Goal: Find specific page/section

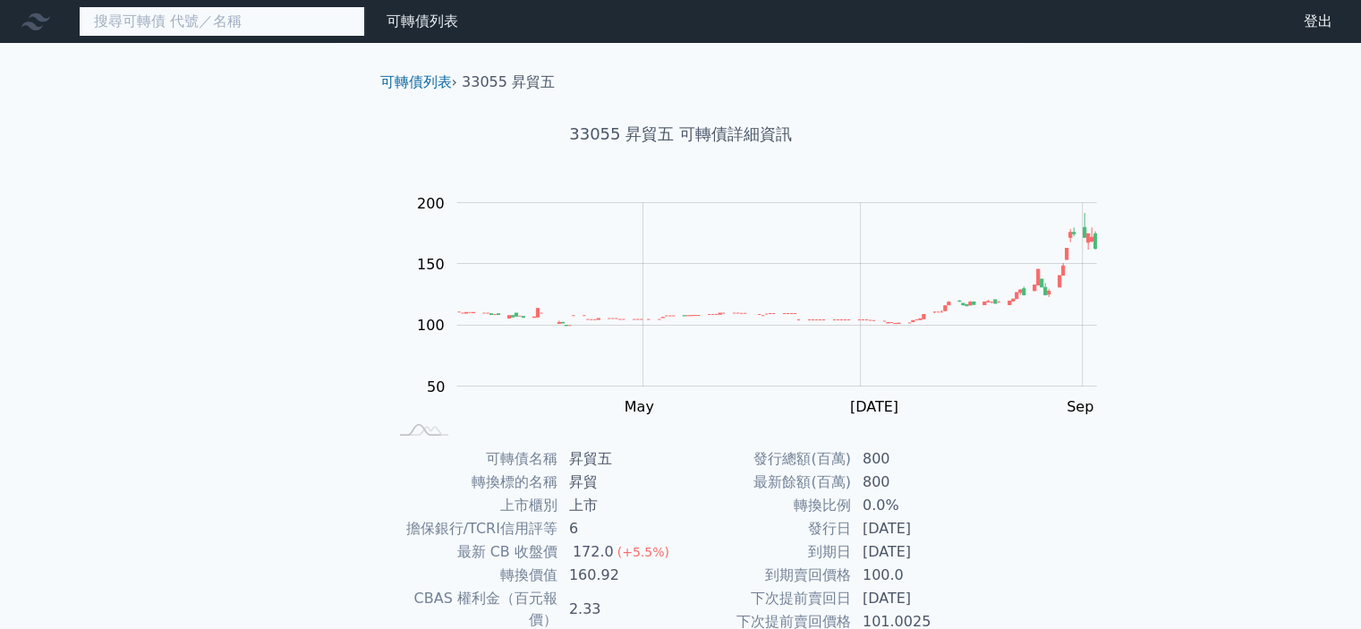
click at [246, 28] on input at bounding box center [222, 21] width 286 height 30
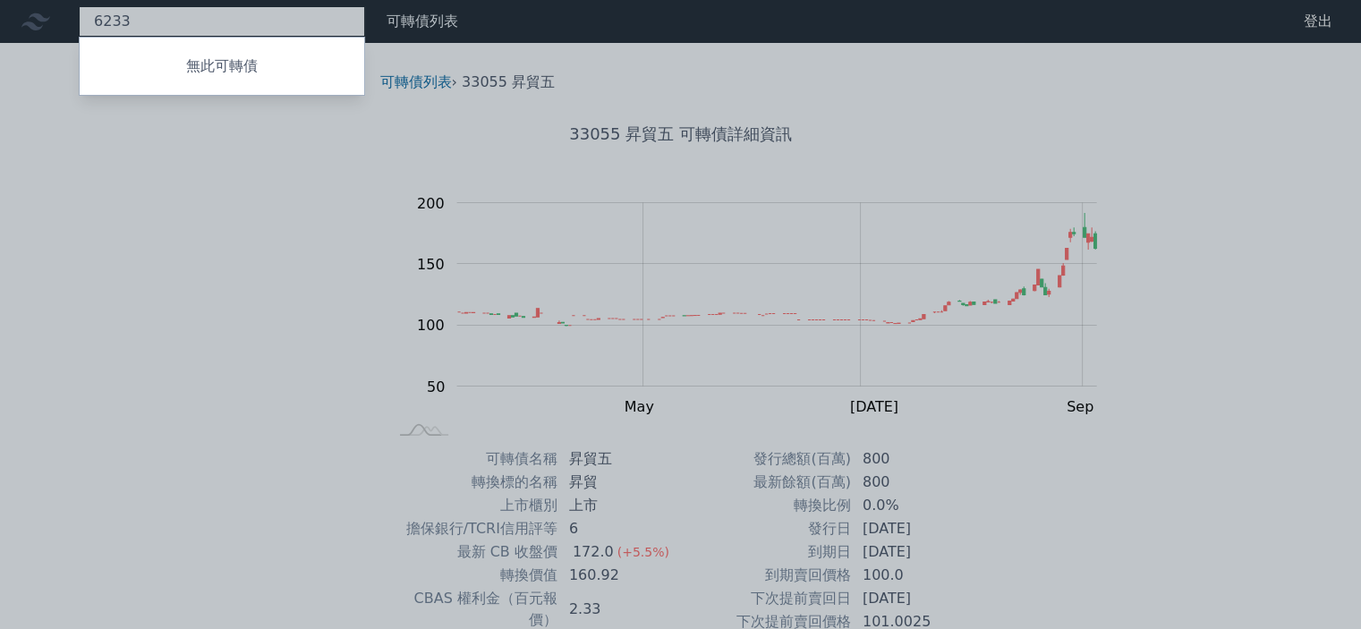
scroll to position [405, 0]
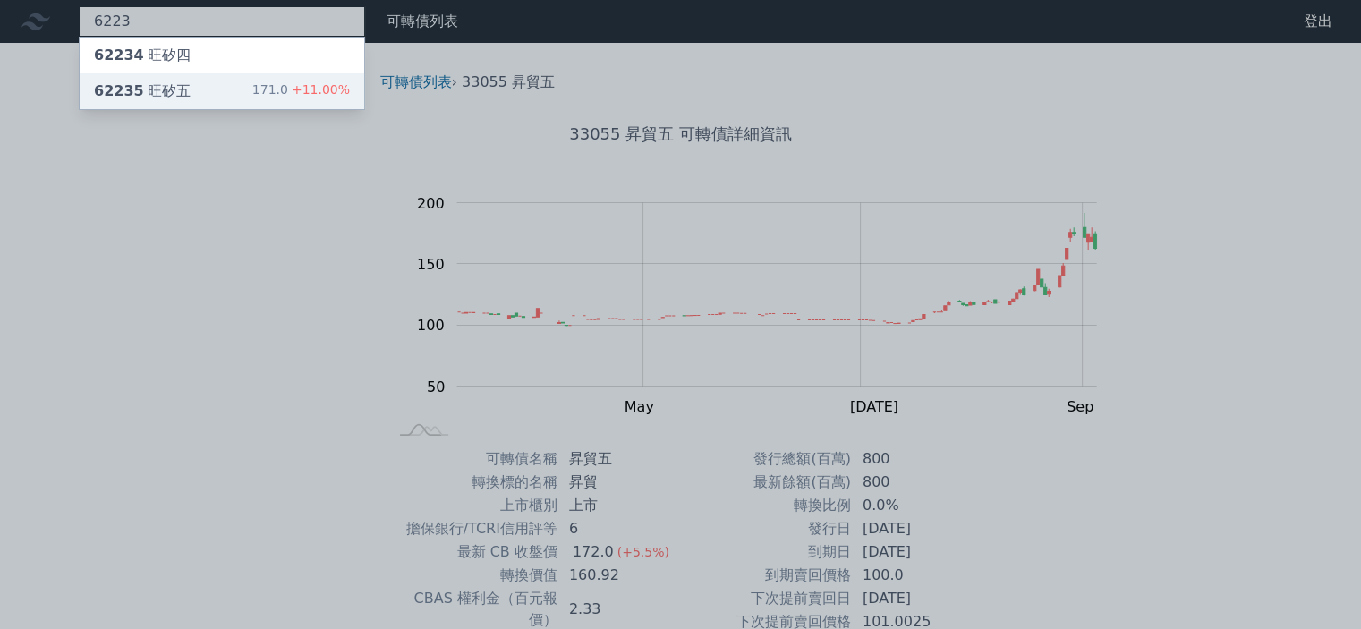
type input "6223"
click at [191, 102] on div "62235 旺矽五" at bounding box center [142, 91] width 97 height 21
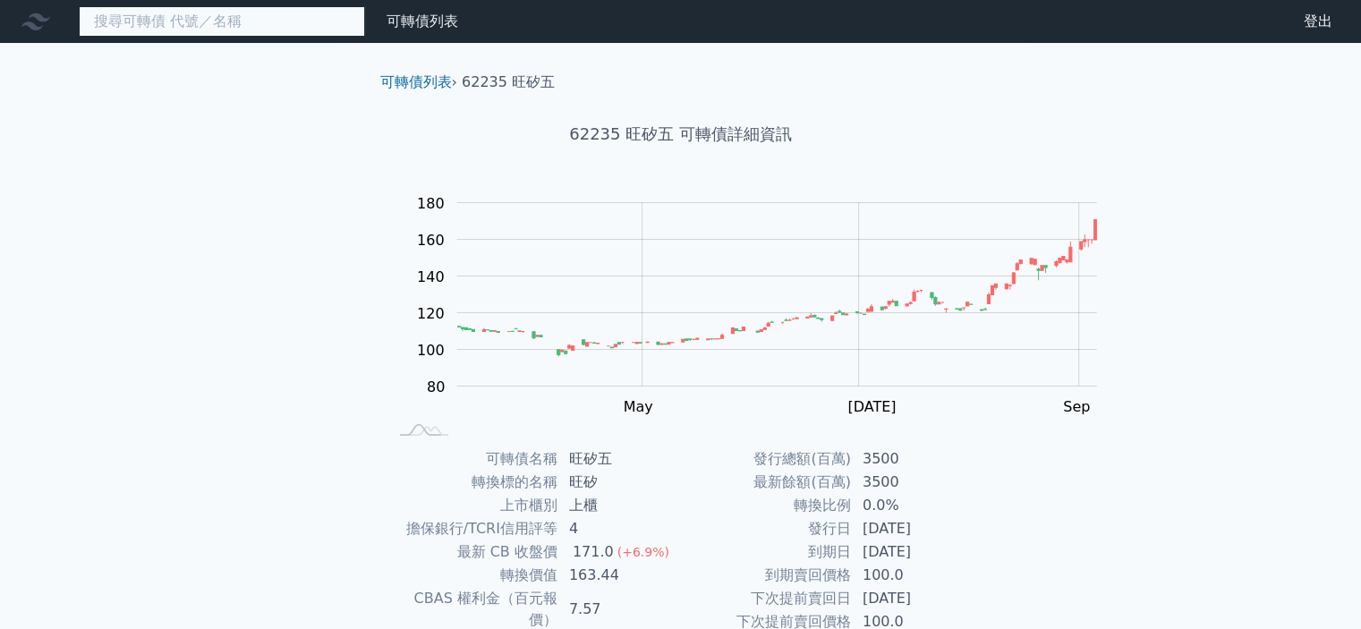
click at [255, 28] on input at bounding box center [222, 21] width 286 height 30
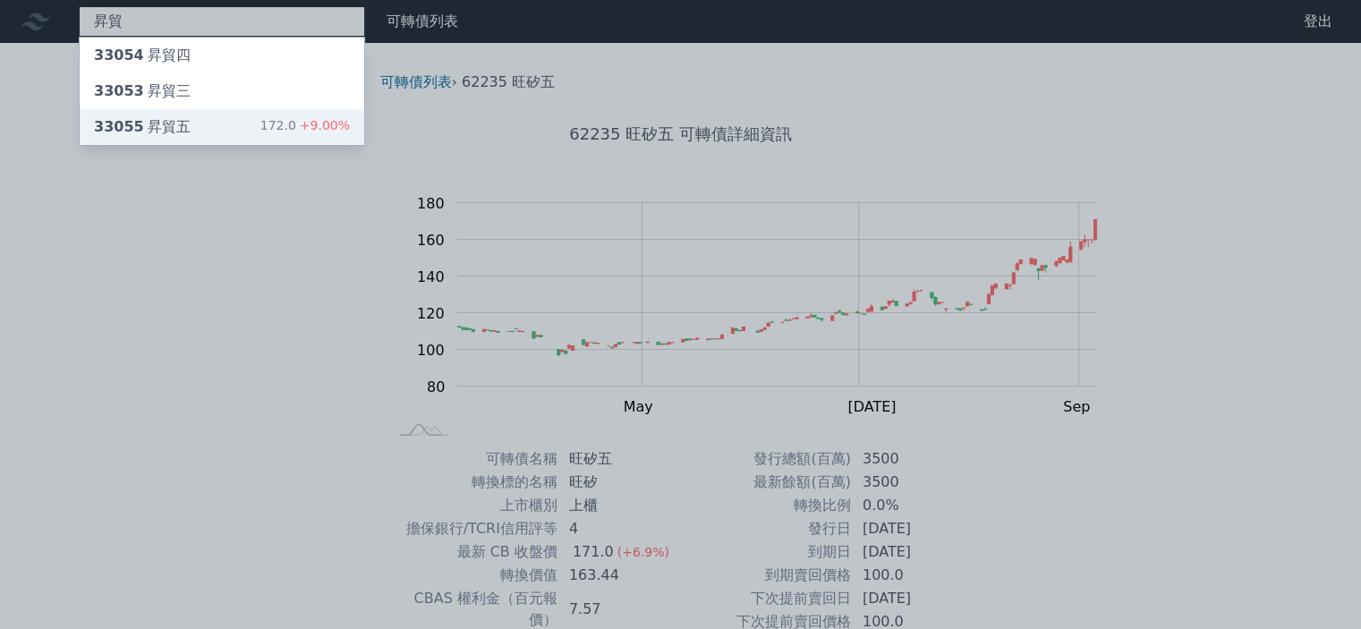
type input "昇貿"
click at [194, 149] on div "昇貿 33054 昇貿四 33053 昇貿三 33055 昇貿五 172.0 +9.00% 可轉債列表 財務數據 可轉債列表 財務數據 登出 登出 可轉債列表…" at bounding box center [680, 425] width 1361 height 850
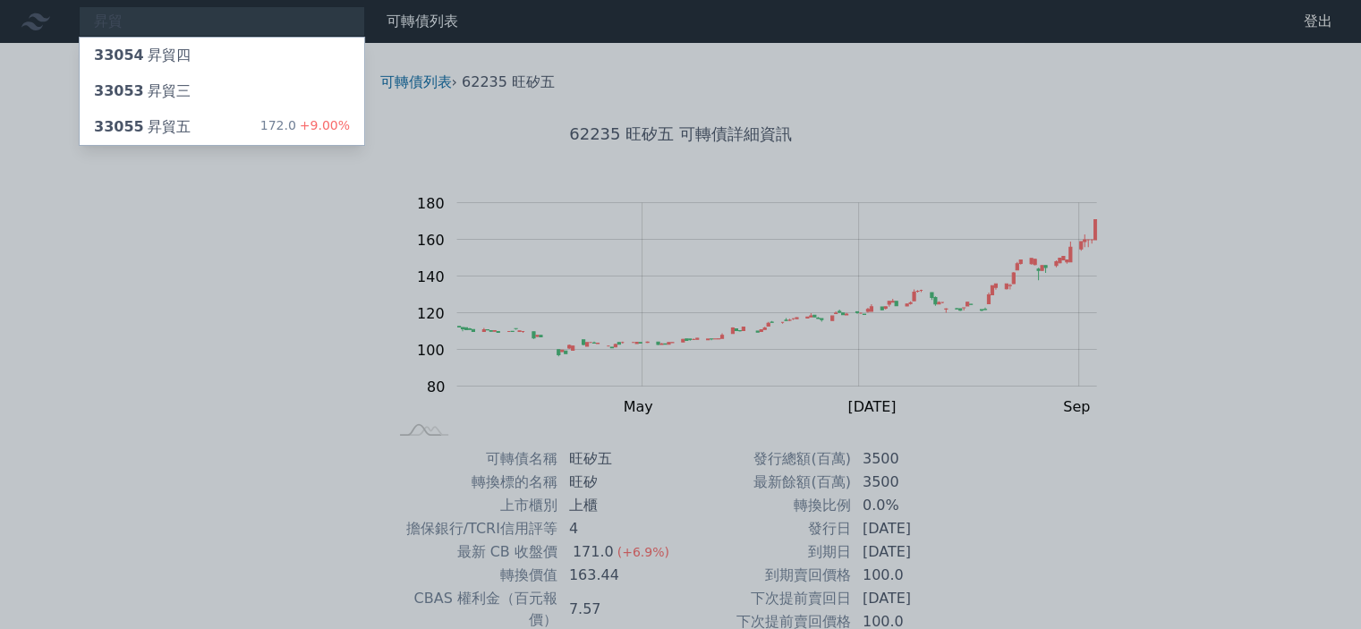
click at [191, 138] on div "33055 昇貿五" at bounding box center [142, 126] width 97 height 21
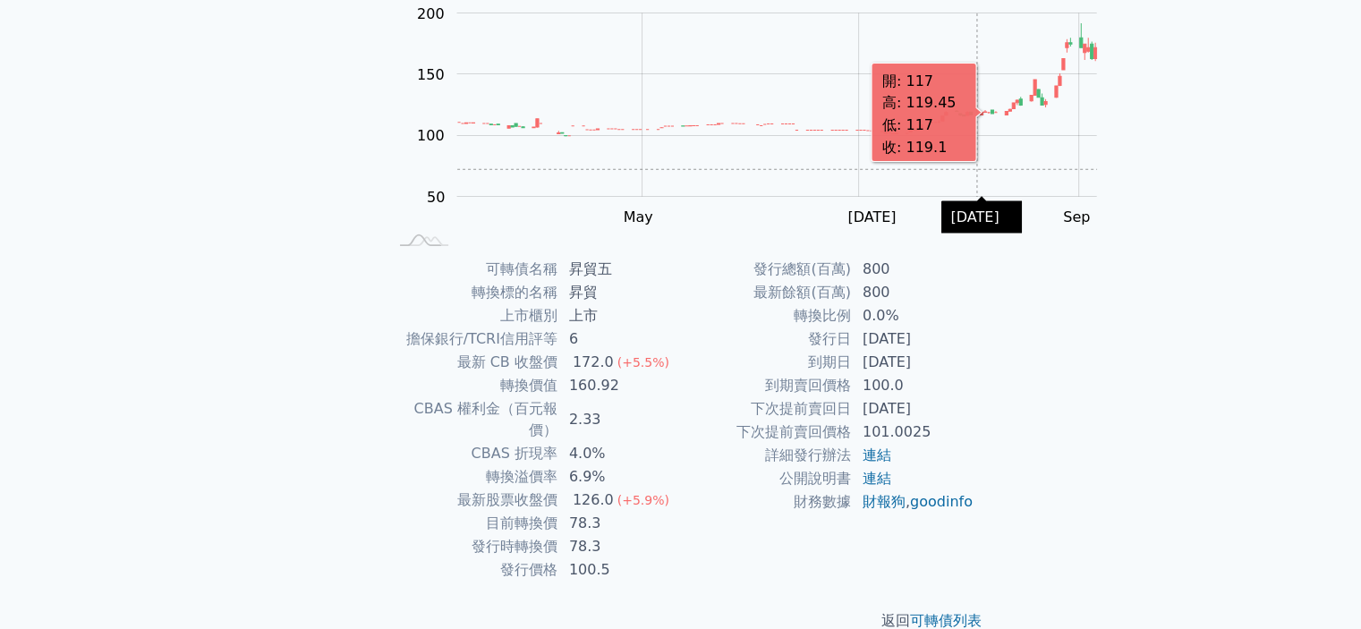
scroll to position [344, 0]
